Goal: Connect with others: Connect with others

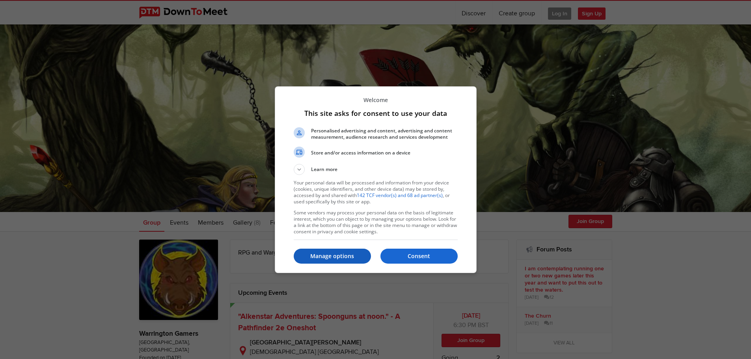
click at [332, 256] on p "Manage options" at bounding box center [332, 256] width 77 height 8
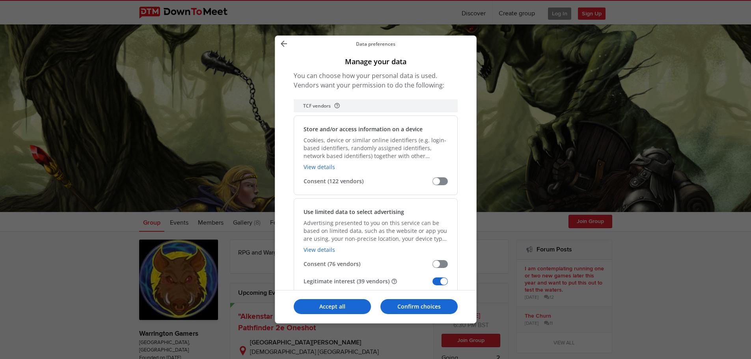
click at [445, 283] on span "Manage your data" at bounding box center [440, 282] width 15 height 8
click at [433, 284] on input "Legitimate interest (39 vendors)" at bounding box center [433, 284] width 0 height 0
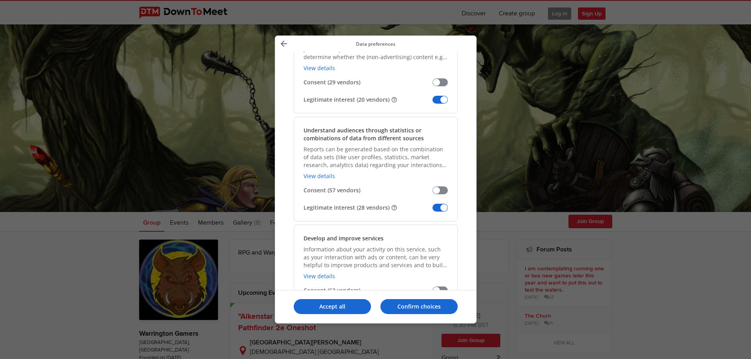
scroll to position [577, 0]
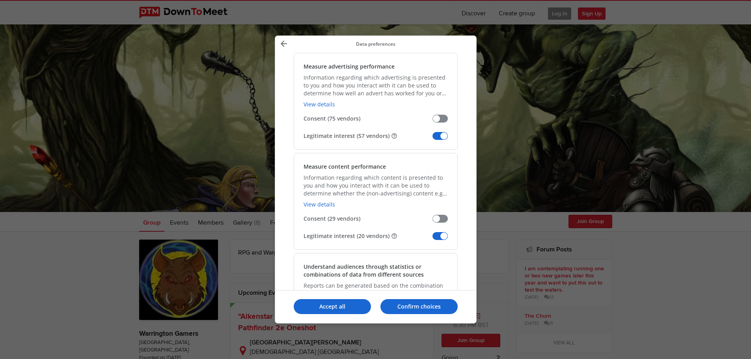
click at [436, 138] on span "Manage your data" at bounding box center [440, 136] width 15 height 8
click at [433, 139] on input "Legitimate interest (57 vendors)" at bounding box center [433, 139] width 0 height 0
click at [439, 237] on span "Manage your data" at bounding box center [440, 236] width 15 height 8
click at [433, 239] on input "Legitimate interest (20 vendors)" at bounding box center [433, 239] width 0 height 0
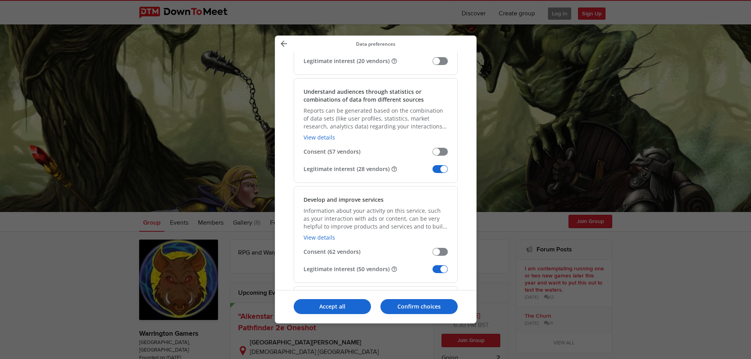
scroll to position [801, 0]
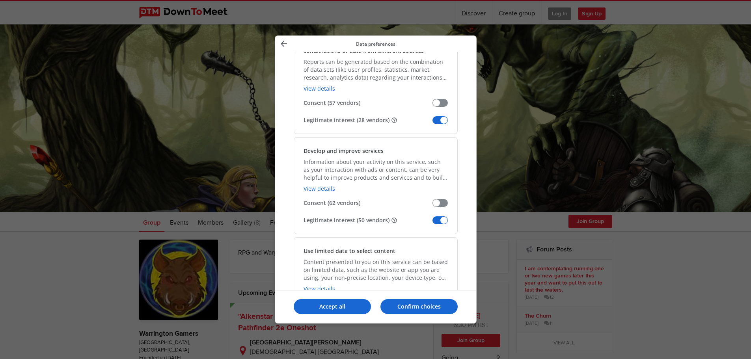
click at [443, 120] on span "Manage your data" at bounding box center [440, 120] width 15 height 8
click at [433, 123] on input "Legitimate interest (28 vendors)" at bounding box center [433, 123] width 0 height 0
click at [446, 220] on span "Manage your data" at bounding box center [440, 220] width 15 height 8
click at [433, 223] on input "Legitimate interest (50 vendors)" at bounding box center [433, 223] width 0 height 0
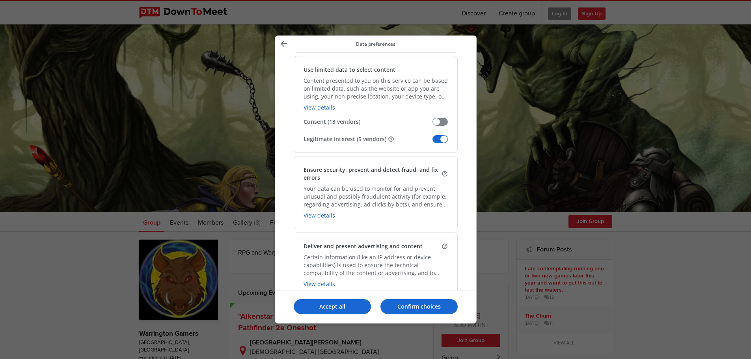
scroll to position [999, 0]
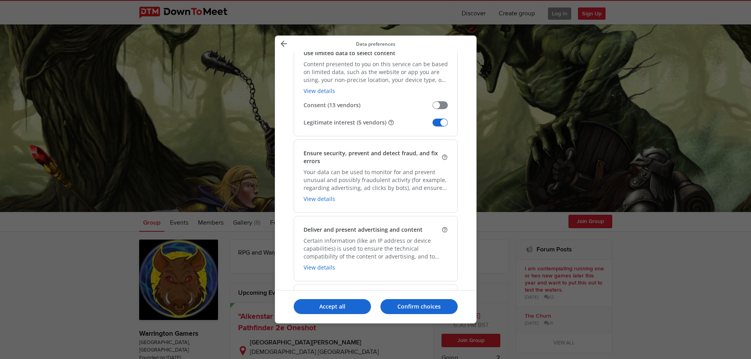
click at [440, 120] on span "Manage your data" at bounding box center [440, 123] width 15 height 8
click at [433, 125] on input "Legitimate interest (5 vendors)" at bounding box center [433, 125] width 0 height 0
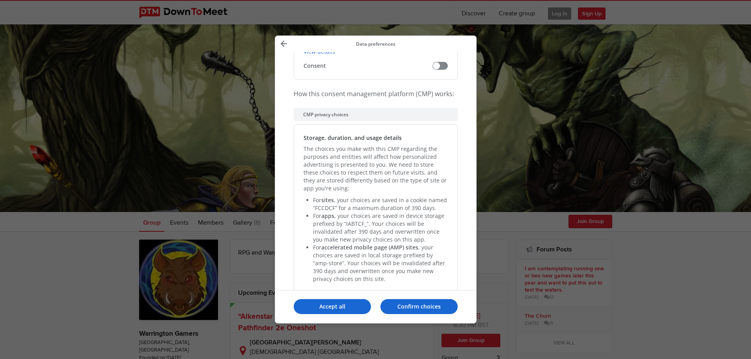
scroll to position [1605, 0]
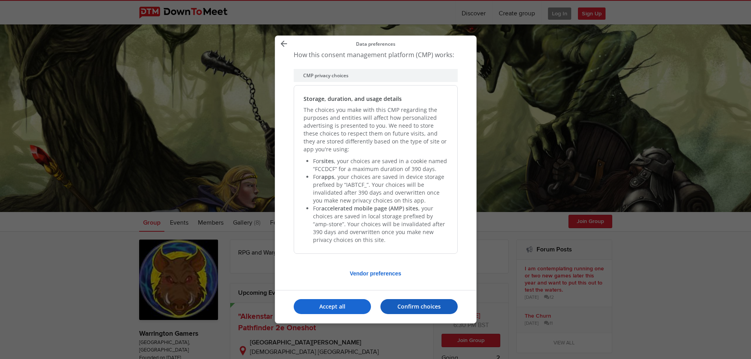
click at [399, 304] on p "Confirm choices" at bounding box center [419, 307] width 77 height 8
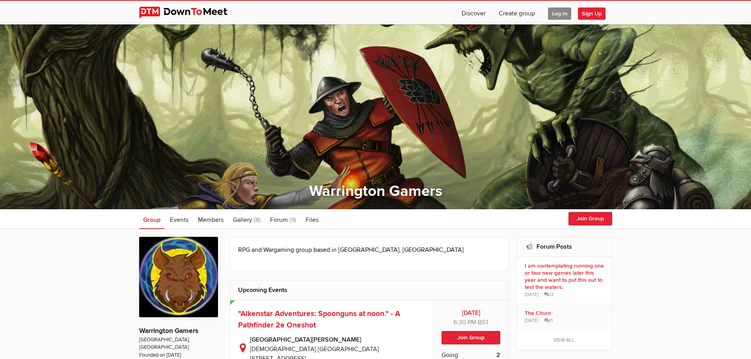
scroll to position [0, 0]
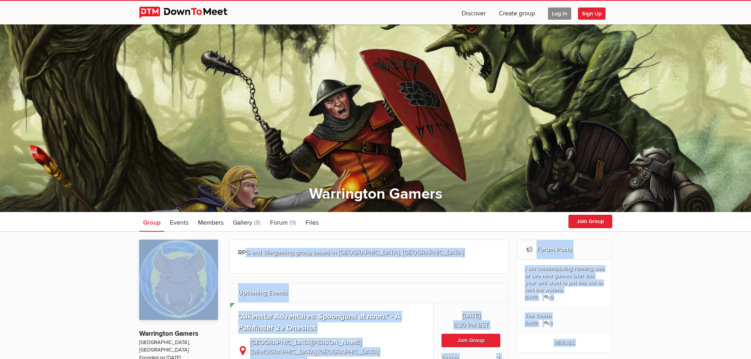
drag, startPoint x: 237, startPoint y: 274, endPoint x: 211, endPoint y: 297, distance: 33.8
click at [218, 222] on span "Members" at bounding box center [211, 223] width 26 height 8
